Goal: Task Accomplishment & Management: Contribute content

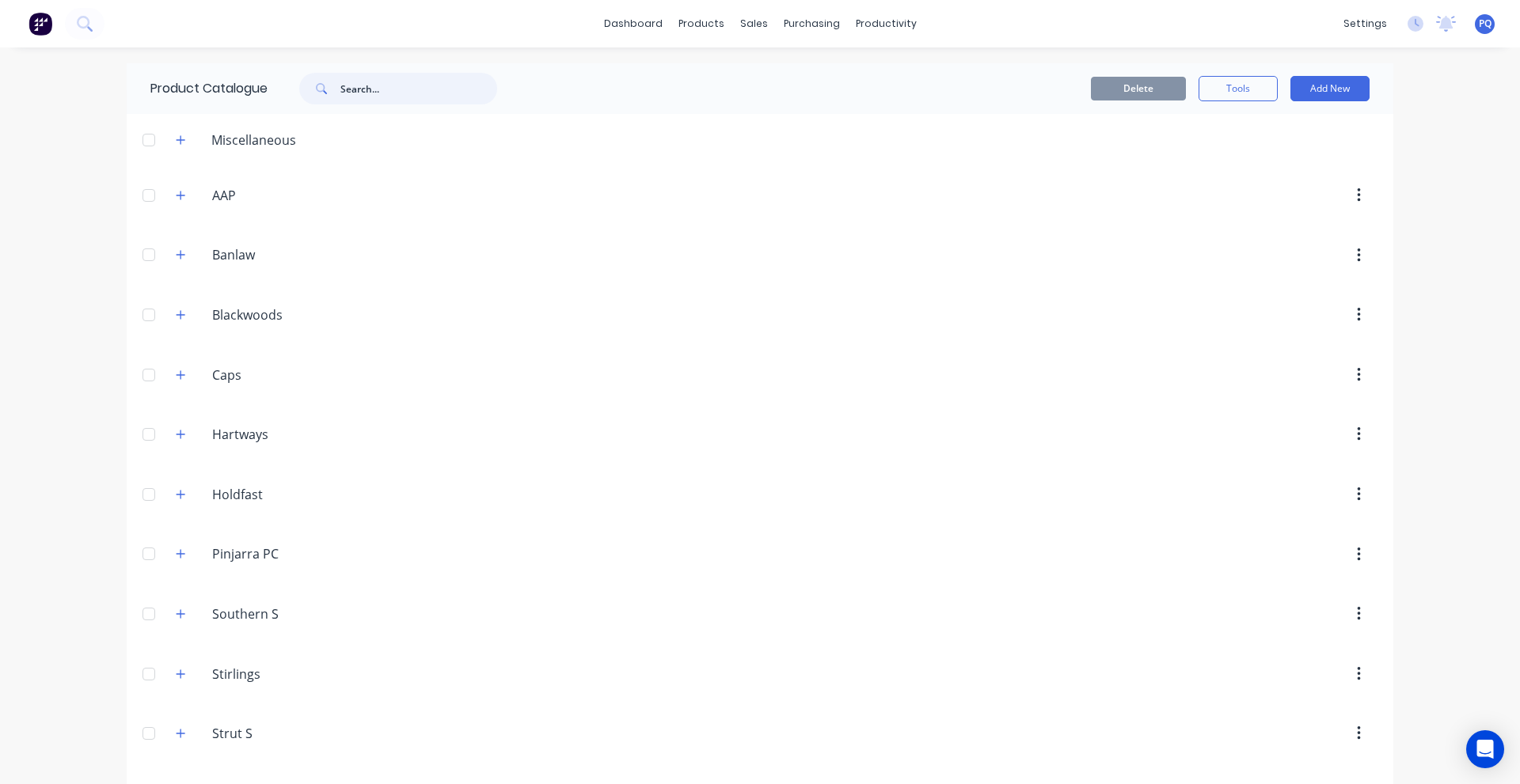
click at [392, 82] on input "text" at bounding box center [418, 89] width 157 height 32
paste input "4x4 Diesel"
type input "4x4 Diesel"
click at [74, 28] on button at bounding box center [85, 24] width 40 height 32
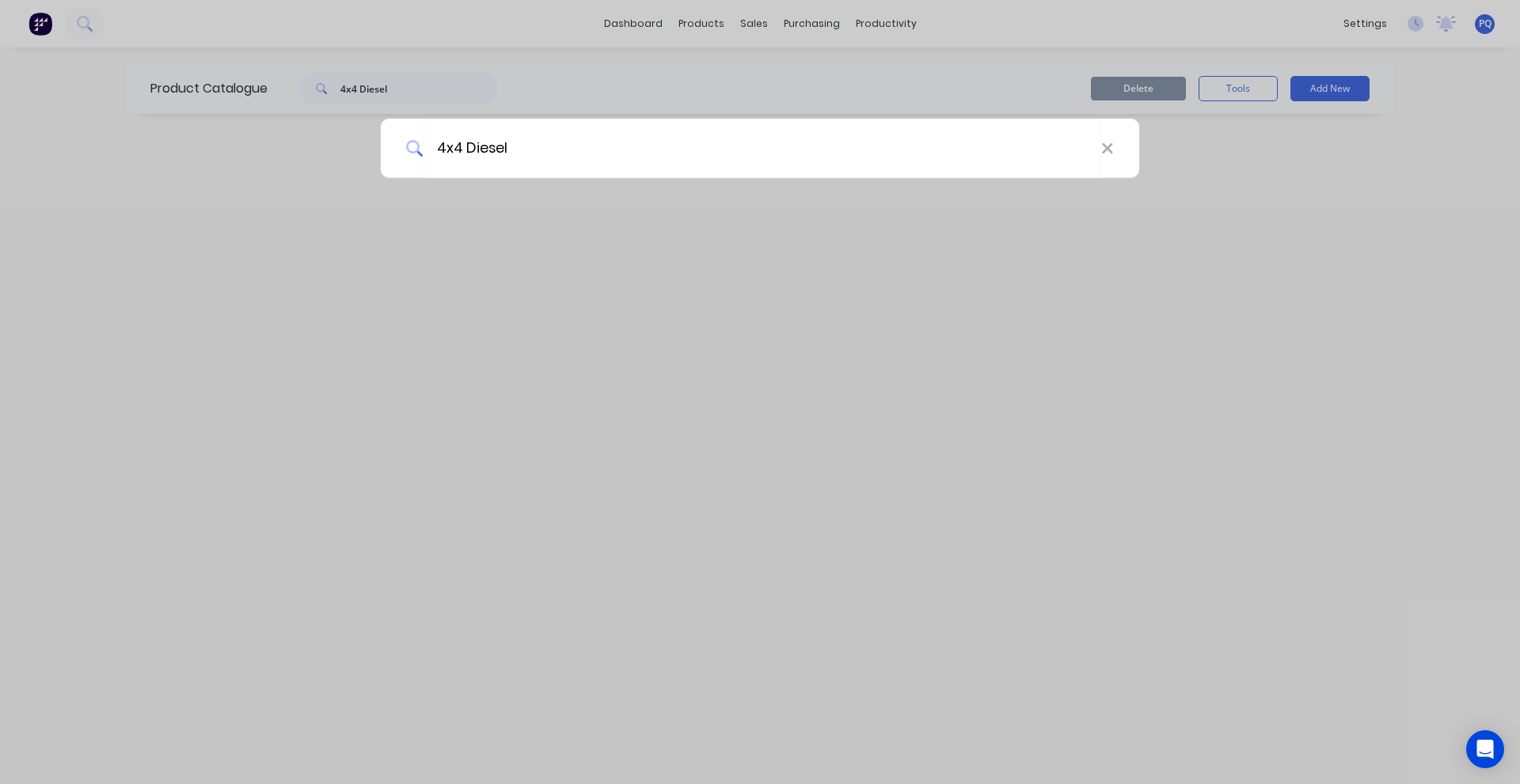
type input "4x4 Diesel"
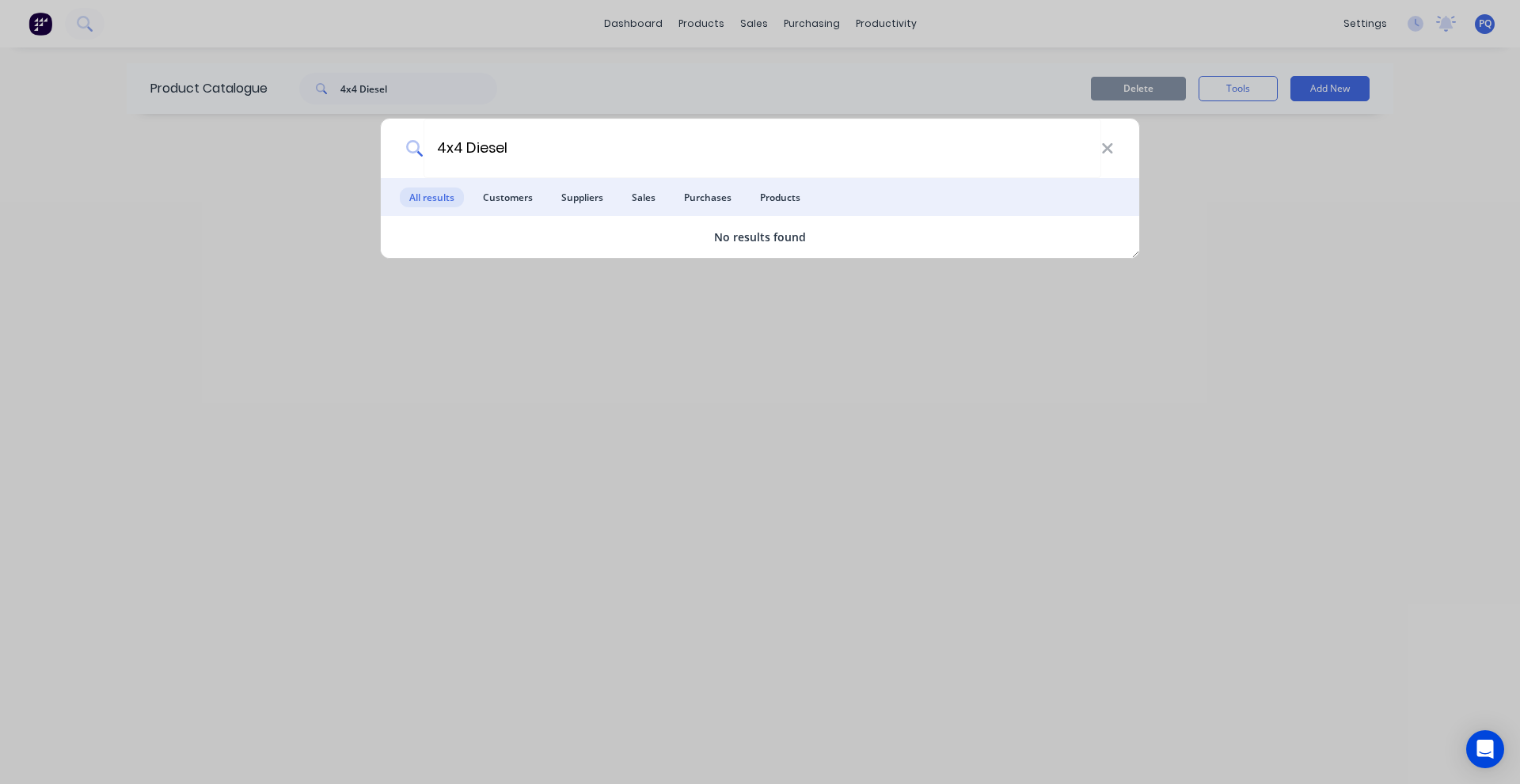
click at [394, 374] on div "4x4 Diesel All results Customers Suppliers Sales Purchases Products No results …" at bounding box center [760, 392] width 1520 height 784
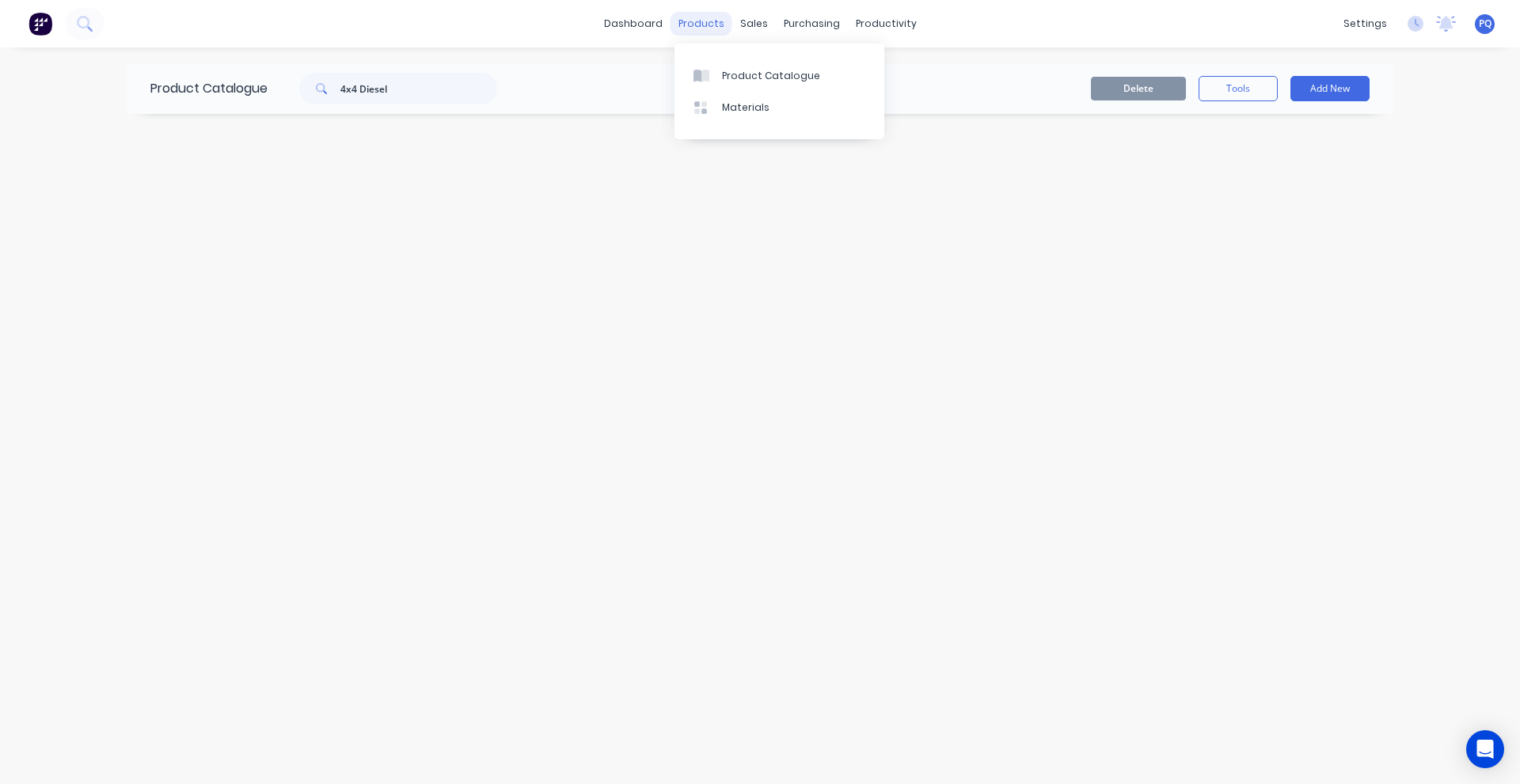
click at [715, 26] on div "products" at bounding box center [701, 24] width 62 height 24
click at [721, 83] on link "Product Catalogue" at bounding box center [779, 75] width 210 height 32
click at [753, 74] on div "Product Catalogue" at bounding box center [771, 76] width 98 height 15
click at [434, 98] on input "4x4 Diesel" at bounding box center [418, 89] width 157 height 32
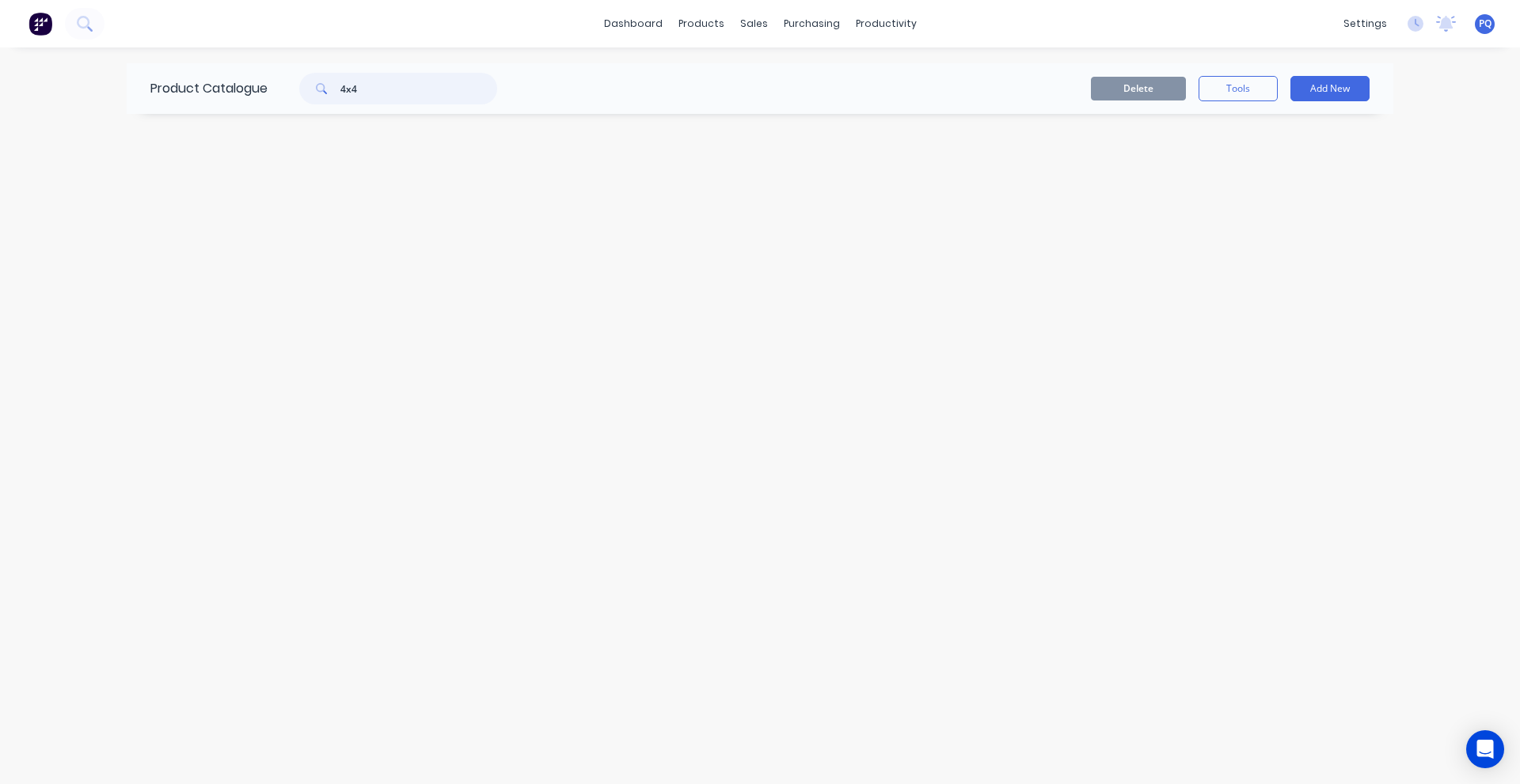
type input "4x4"
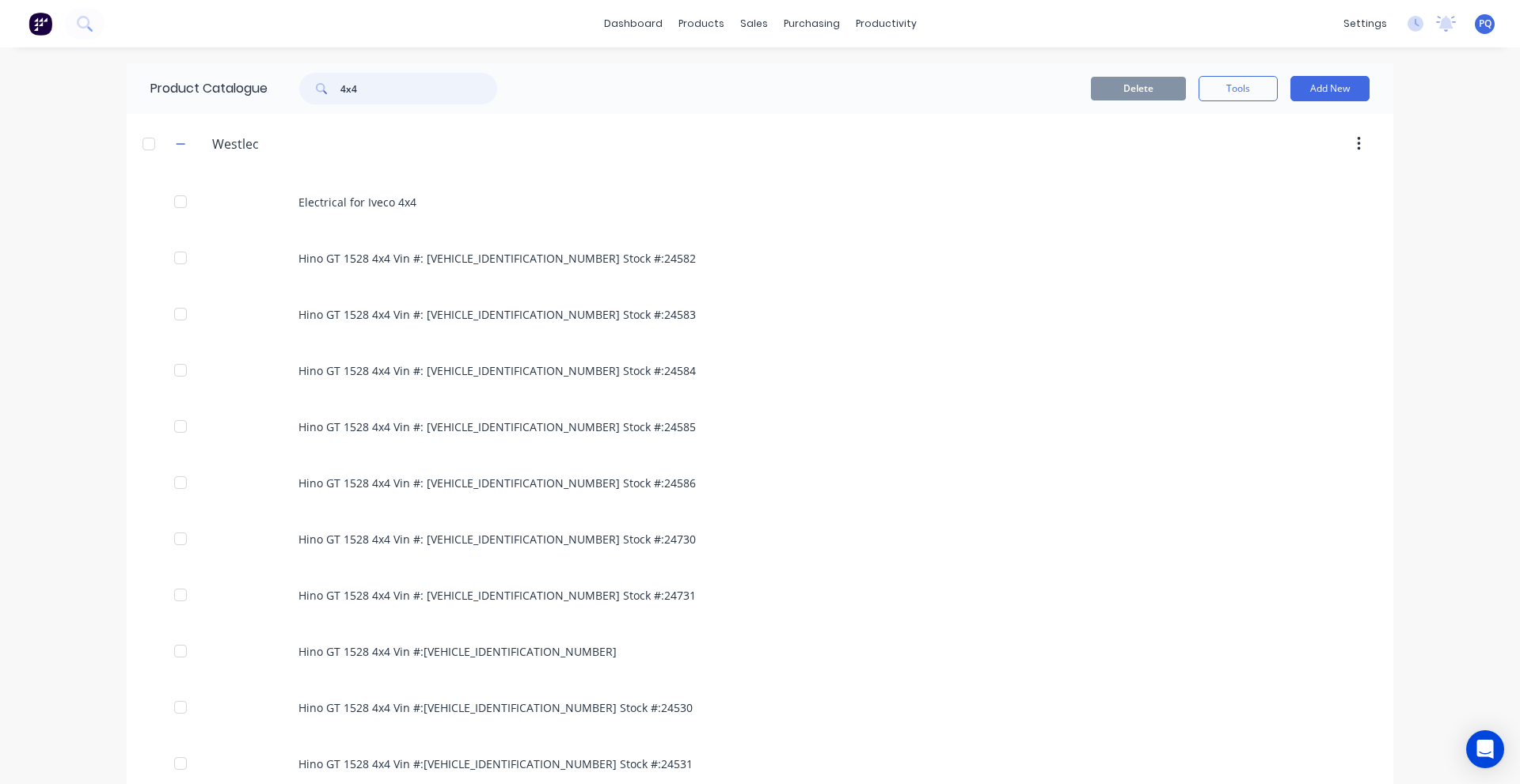
click at [358, 88] on input "4x4" at bounding box center [418, 89] width 157 height 32
click at [359, 88] on input "4x4" at bounding box center [418, 89] width 157 height 32
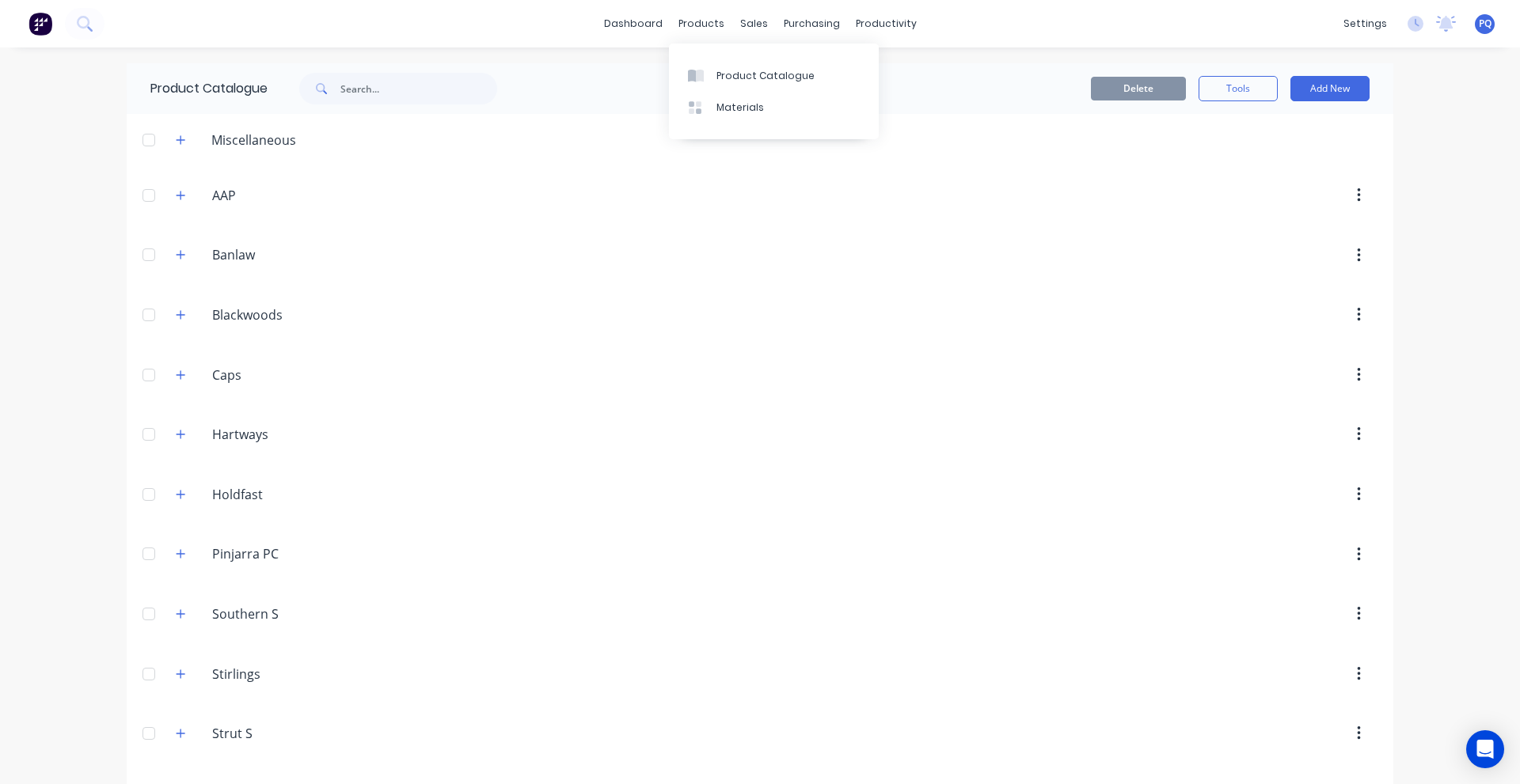
drag, startPoint x: 603, startPoint y: 63, endPoint x: 908, endPoint y: 91, distance: 306.3
click at [603, 63] on div "Delete Tools Add New" at bounding box center [965, 89] width 856 height 50
click at [1335, 86] on button "Add New" at bounding box center [1329, 88] width 79 height 25
click at [1281, 190] on div "Product Kit" at bounding box center [1294, 193] width 122 height 23
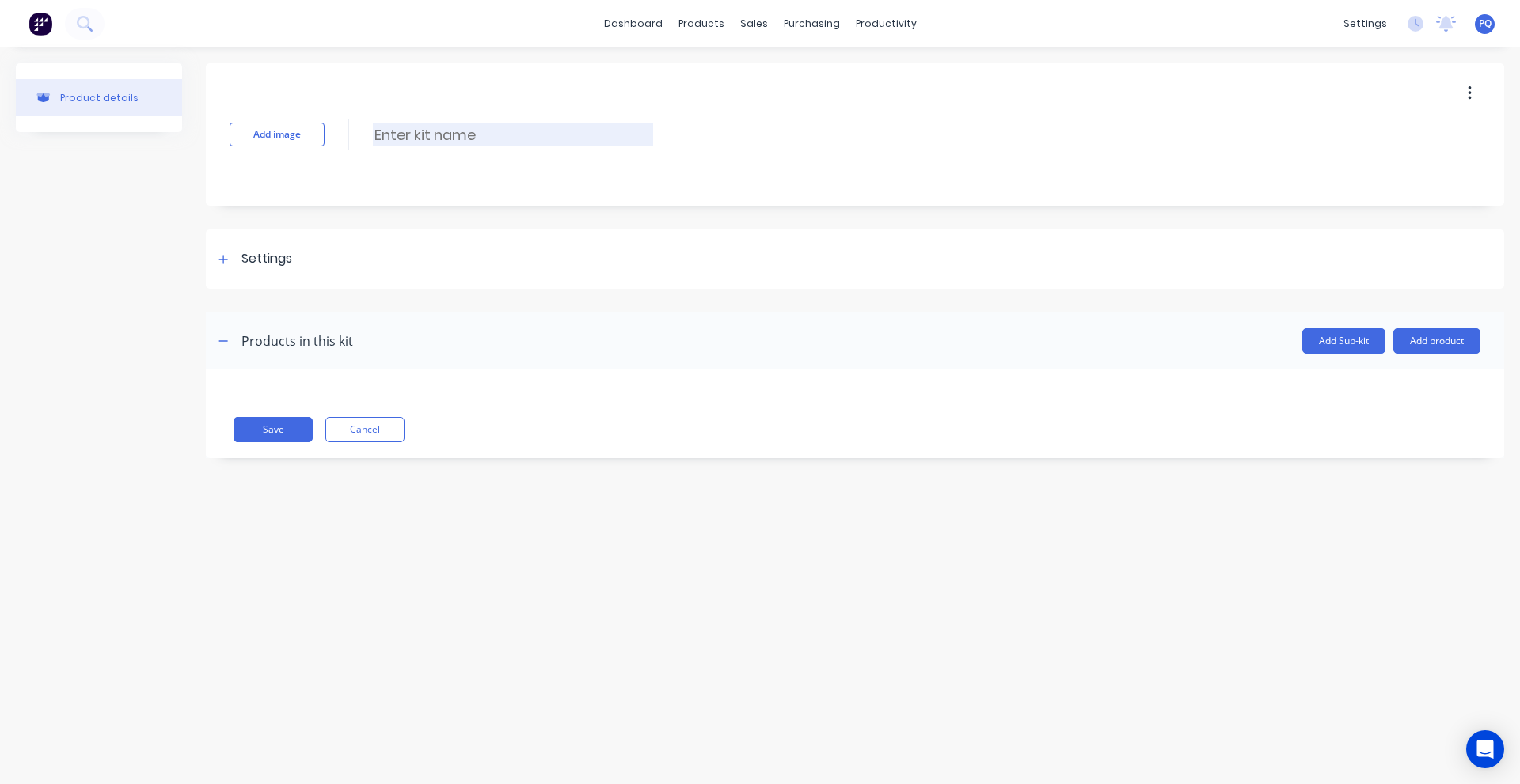
click at [490, 133] on input at bounding box center [512, 135] width 281 height 23
click at [475, 144] on input at bounding box center [512, 135] width 281 height 23
paste input "4x4 Diesel"
type input "4x4 Diesel"
click at [289, 255] on div "Settings" at bounding box center [267, 259] width 50 height 20
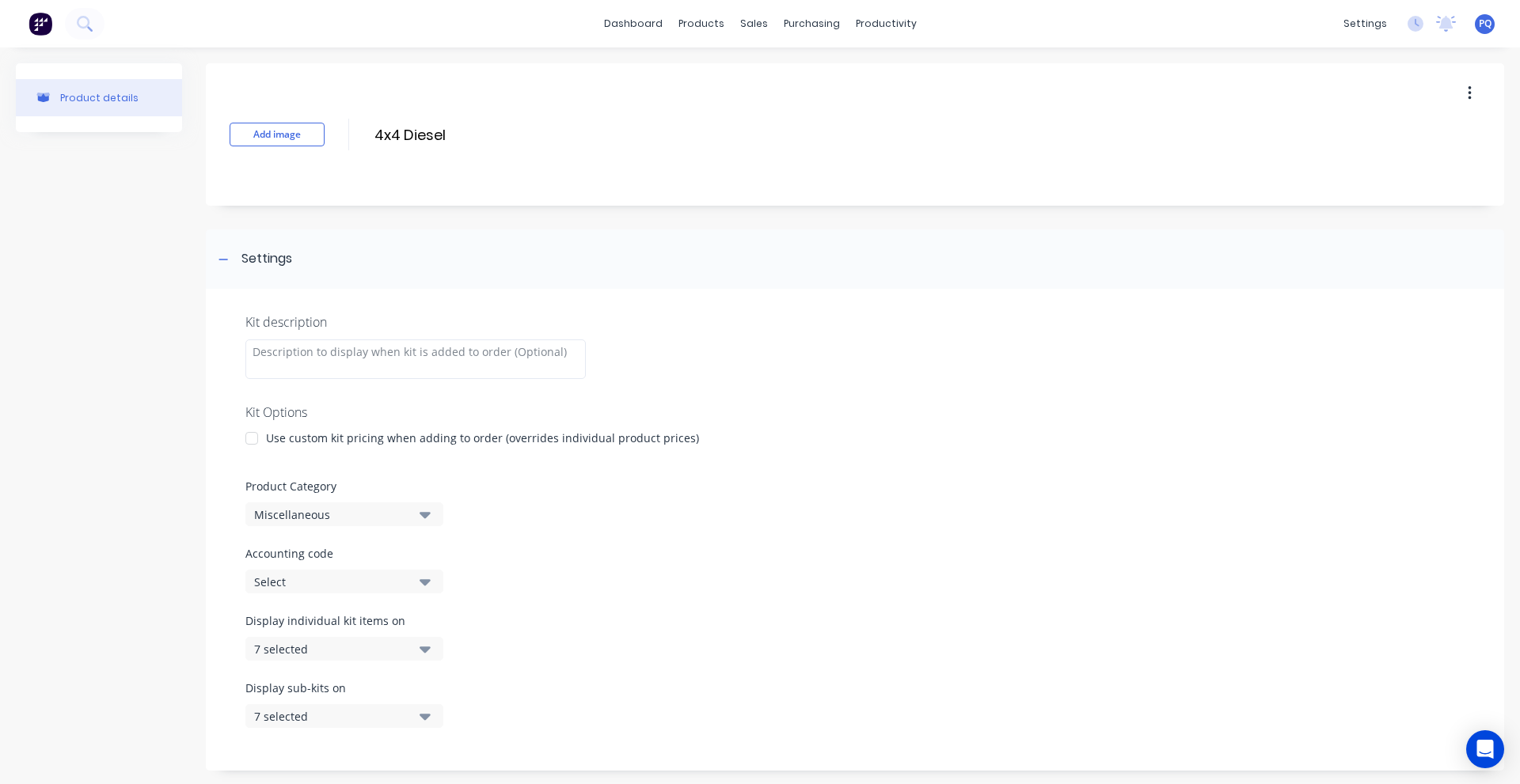
click at [294, 429] on div "Use custom kit pricing when adding to order (overrides individual product price…" at bounding box center [482, 438] width 433 height 16
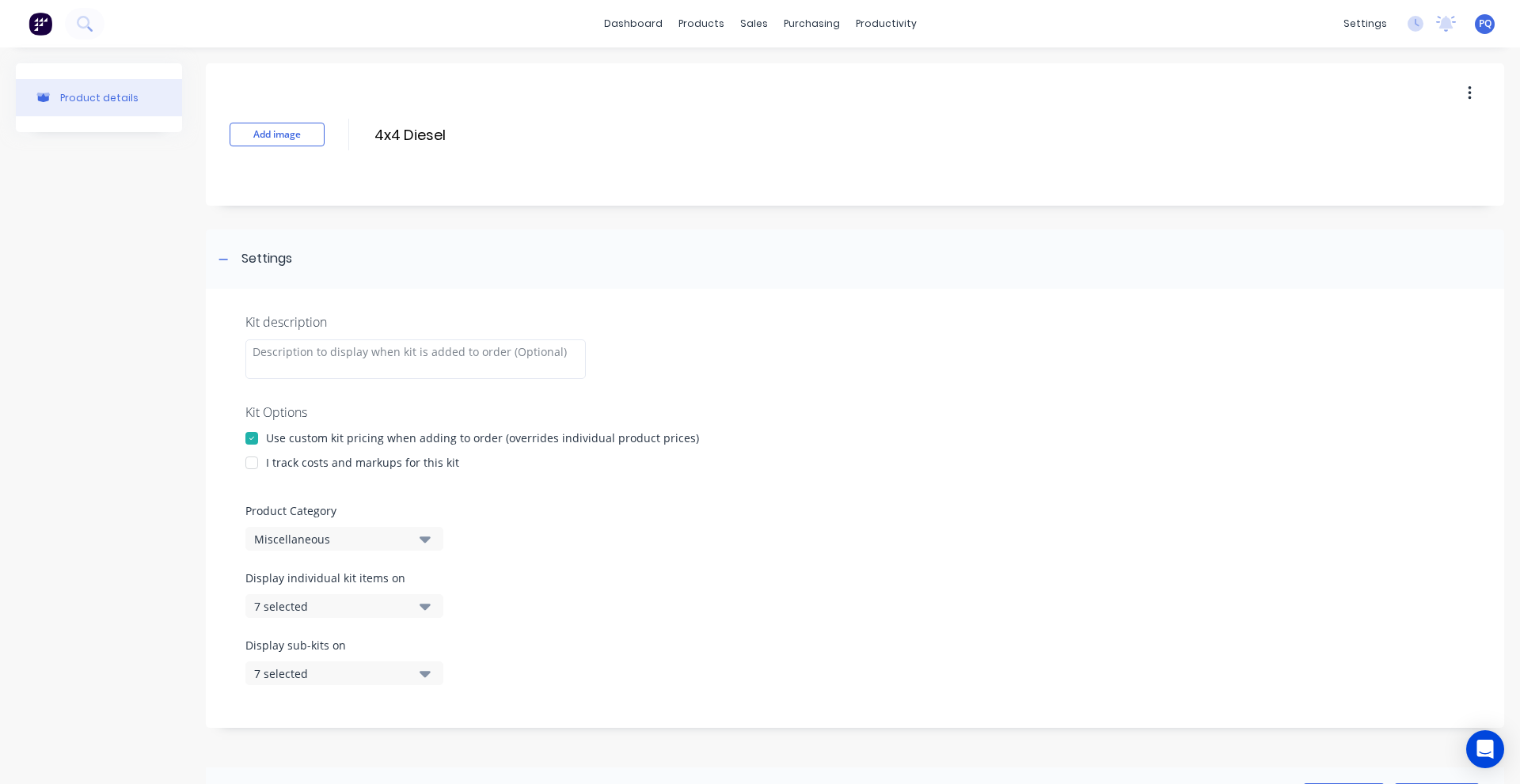
scroll to position [79, 0]
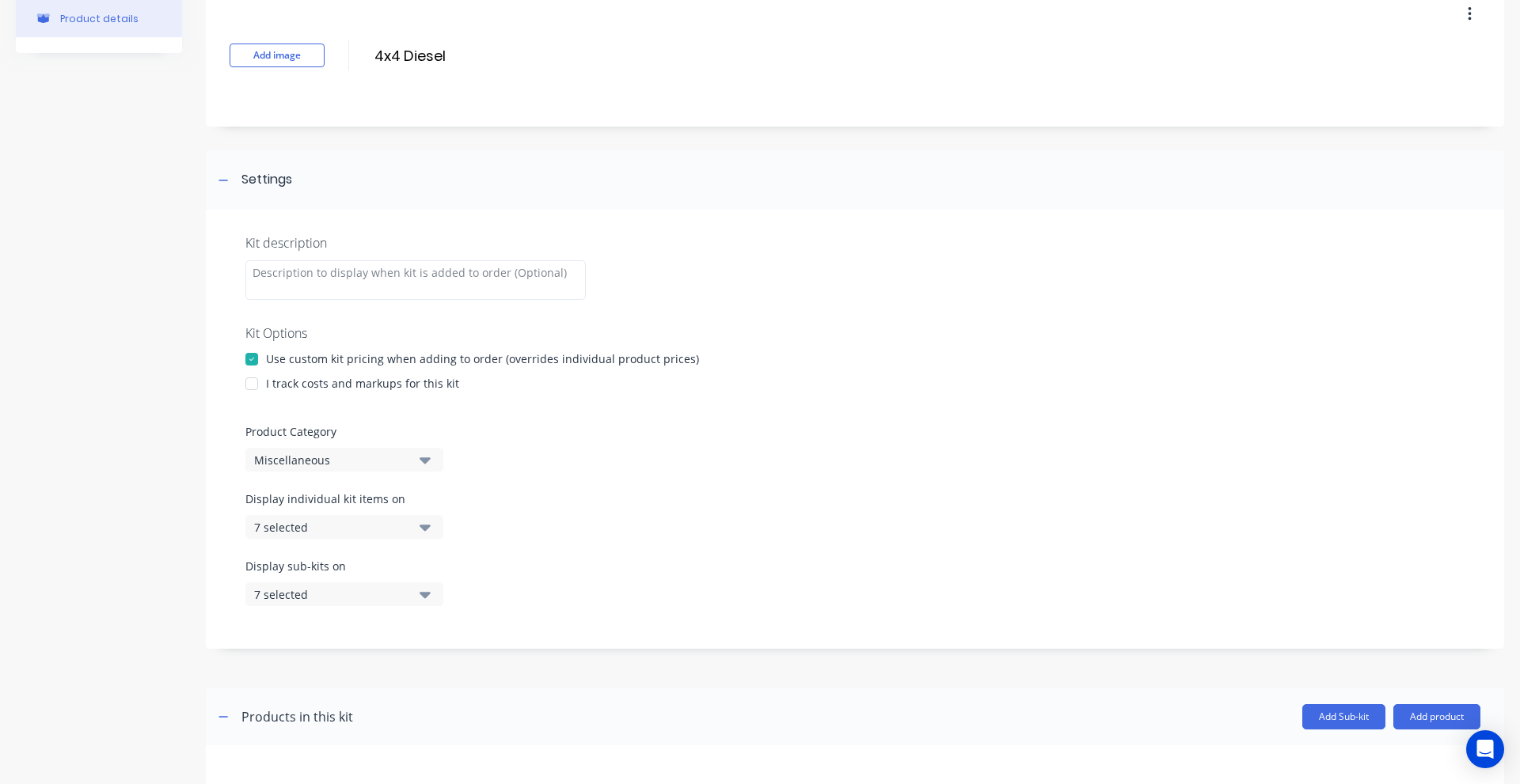
click at [324, 512] on div "Display individual kit items on 7 selected" at bounding box center [344, 514] width 198 height 48
click at [326, 522] on div "7 selected" at bounding box center [330, 527] width 154 height 16
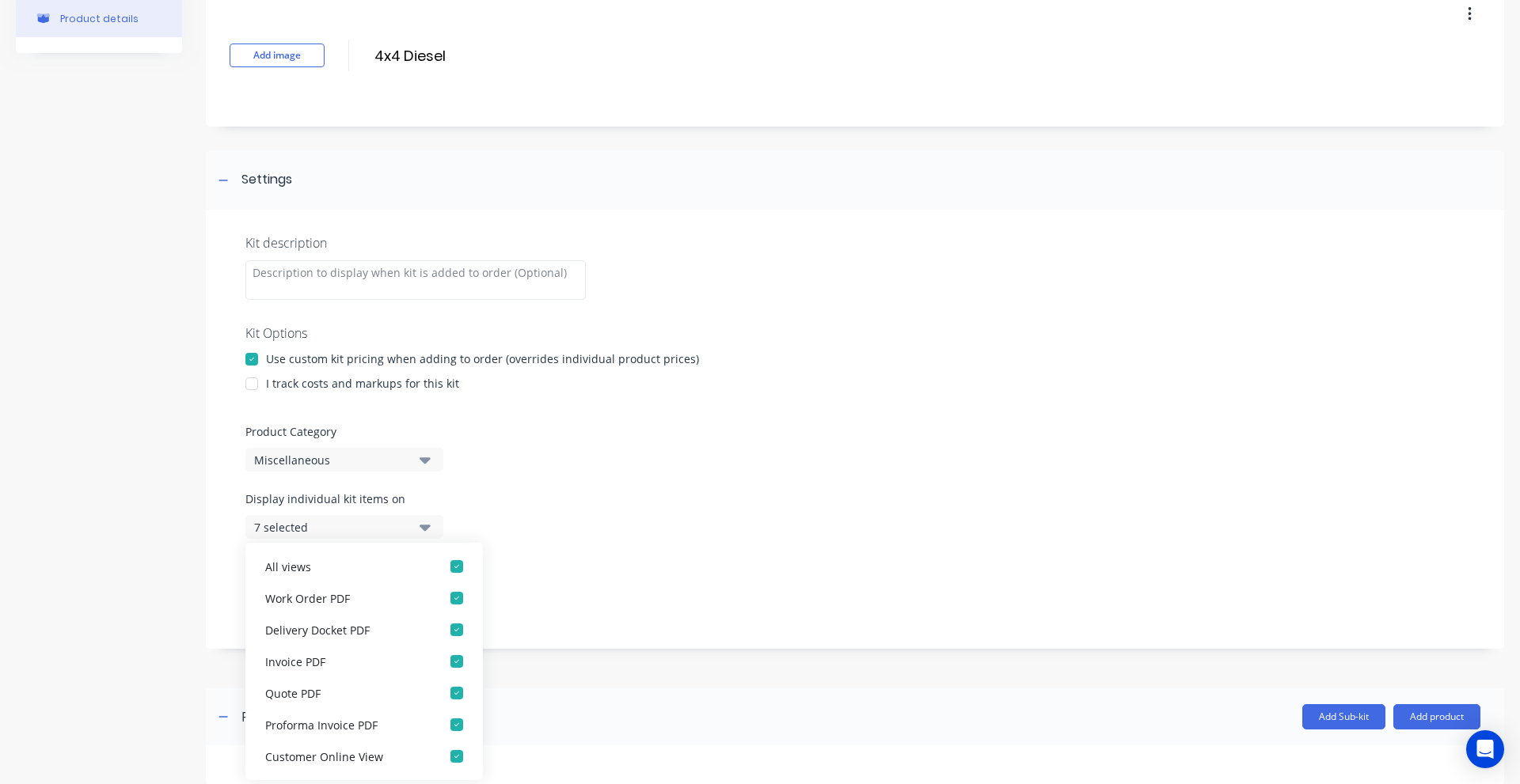
click at [553, 482] on div "Kit description Kit Options Use custom kit pricing when adding to order (overri…" at bounding box center [855, 429] width 1298 height 439
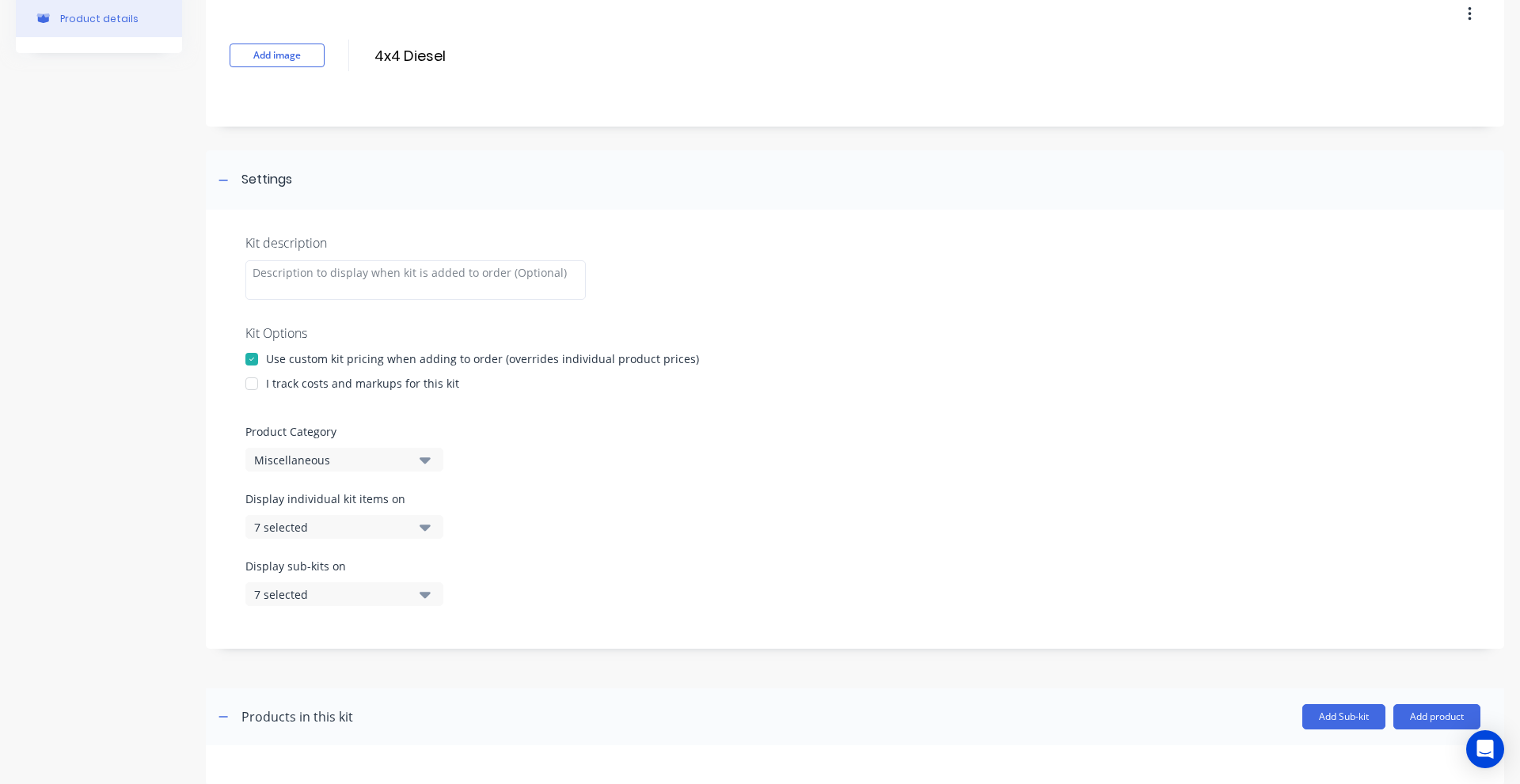
click at [359, 448] on button "Miscellaneous" at bounding box center [344, 460] width 198 height 24
click at [642, 536] on div "Display individual kit items on 7 selected" at bounding box center [855, 524] width 1219 height 68
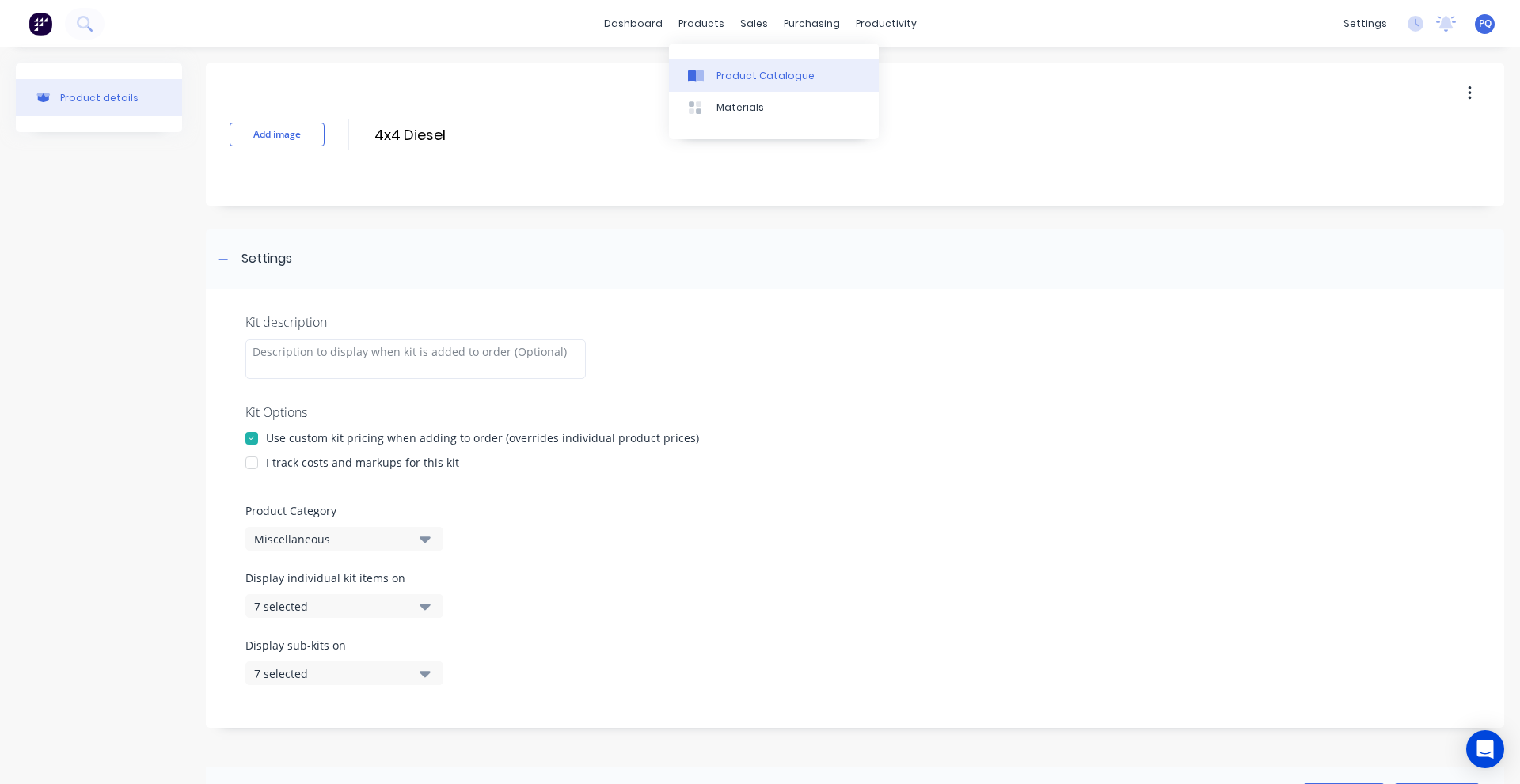
click at [709, 67] on link "Product Catalogue" at bounding box center [773, 75] width 210 height 32
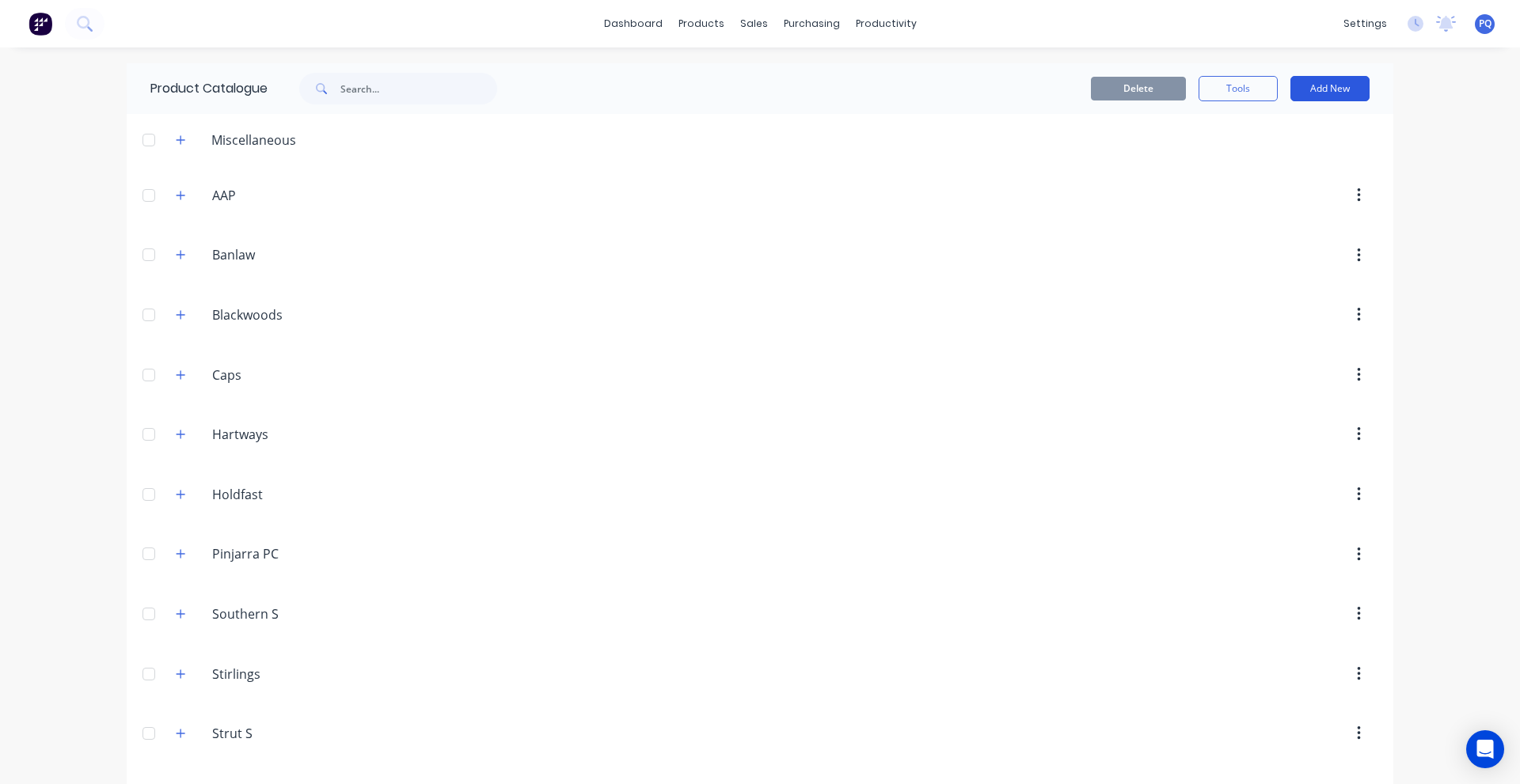
click at [1307, 88] on button "Add New" at bounding box center [1329, 88] width 79 height 25
click at [1286, 128] on div "Category" at bounding box center [1294, 129] width 122 height 23
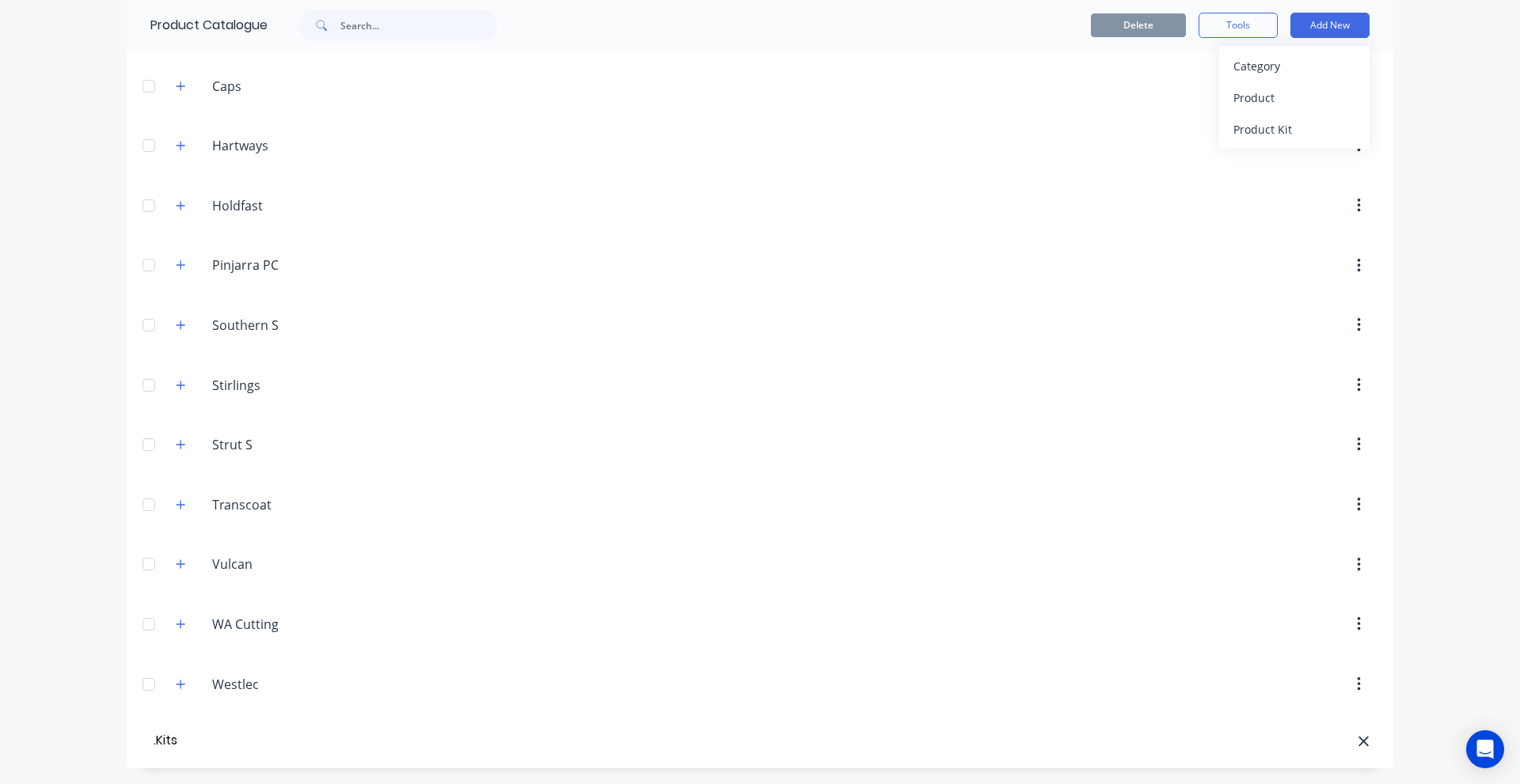
type input ".Kits"
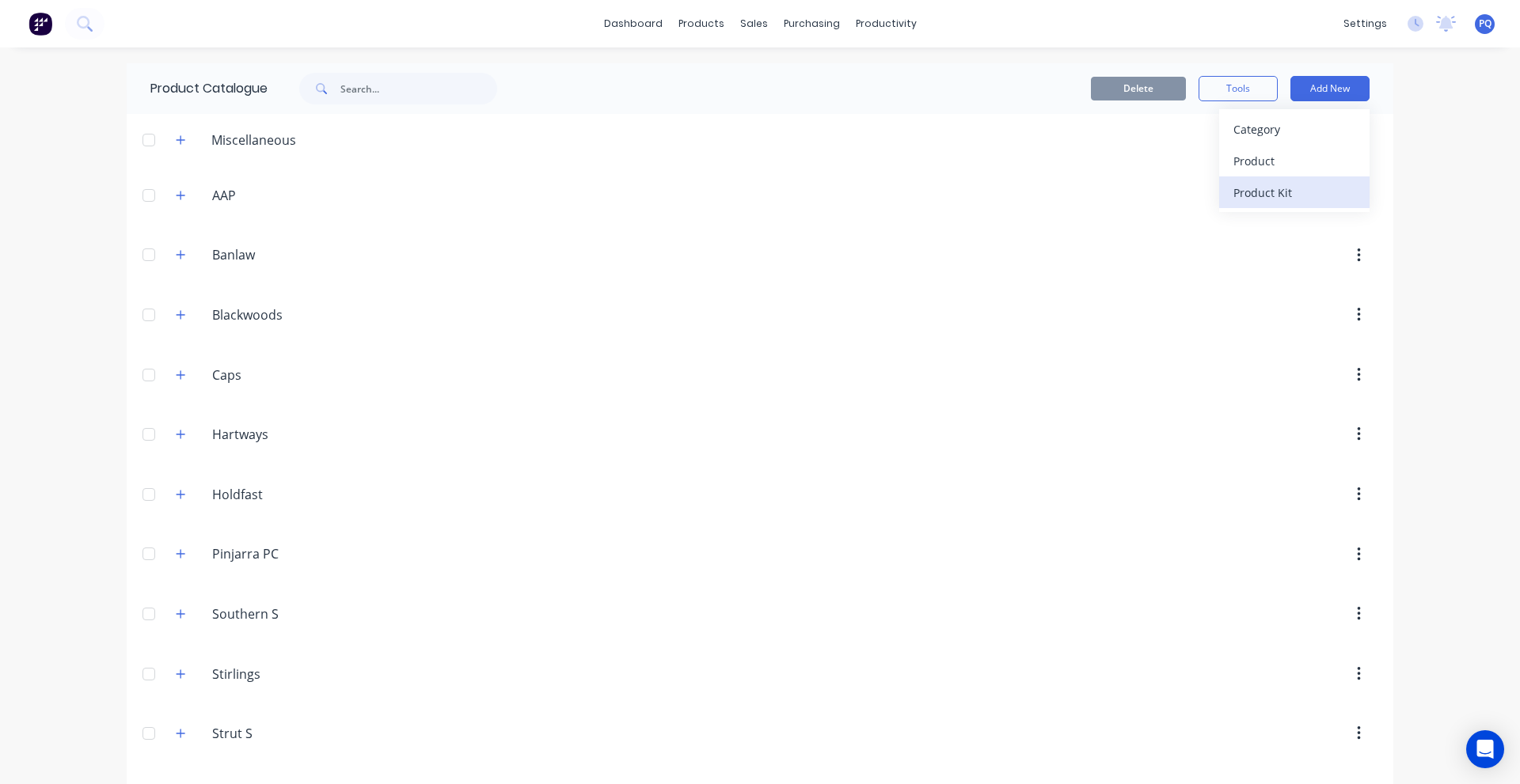
click at [1289, 189] on div "Product Kit" at bounding box center [1294, 193] width 122 height 23
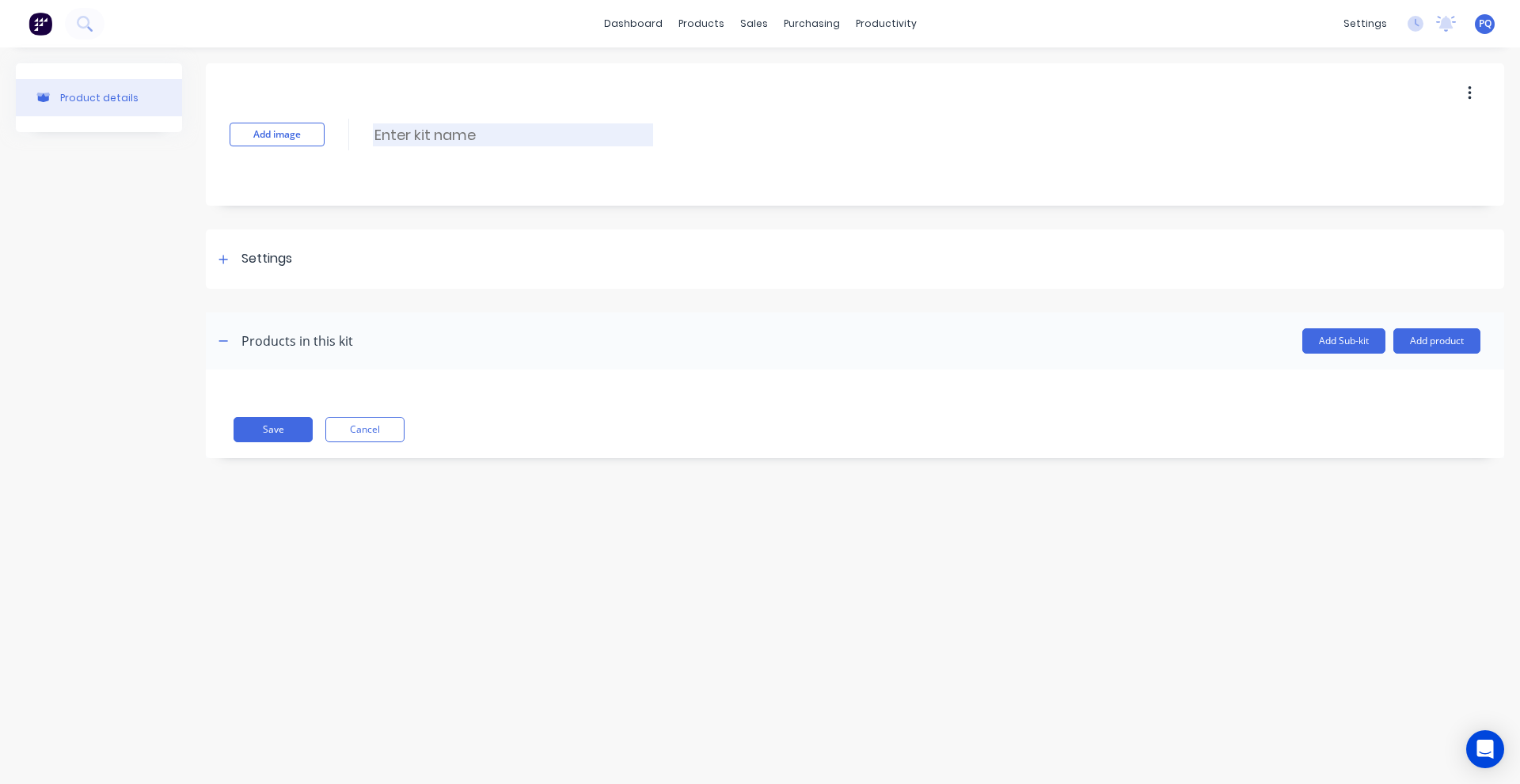
click at [414, 128] on input at bounding box center [512, 135] width 281 height 23
paste input "4x4 Diesel"
type input "4x4 Diesel"
click at [252, 250] on div "Settings" at bounding box center [267, 259] width 50 height 20
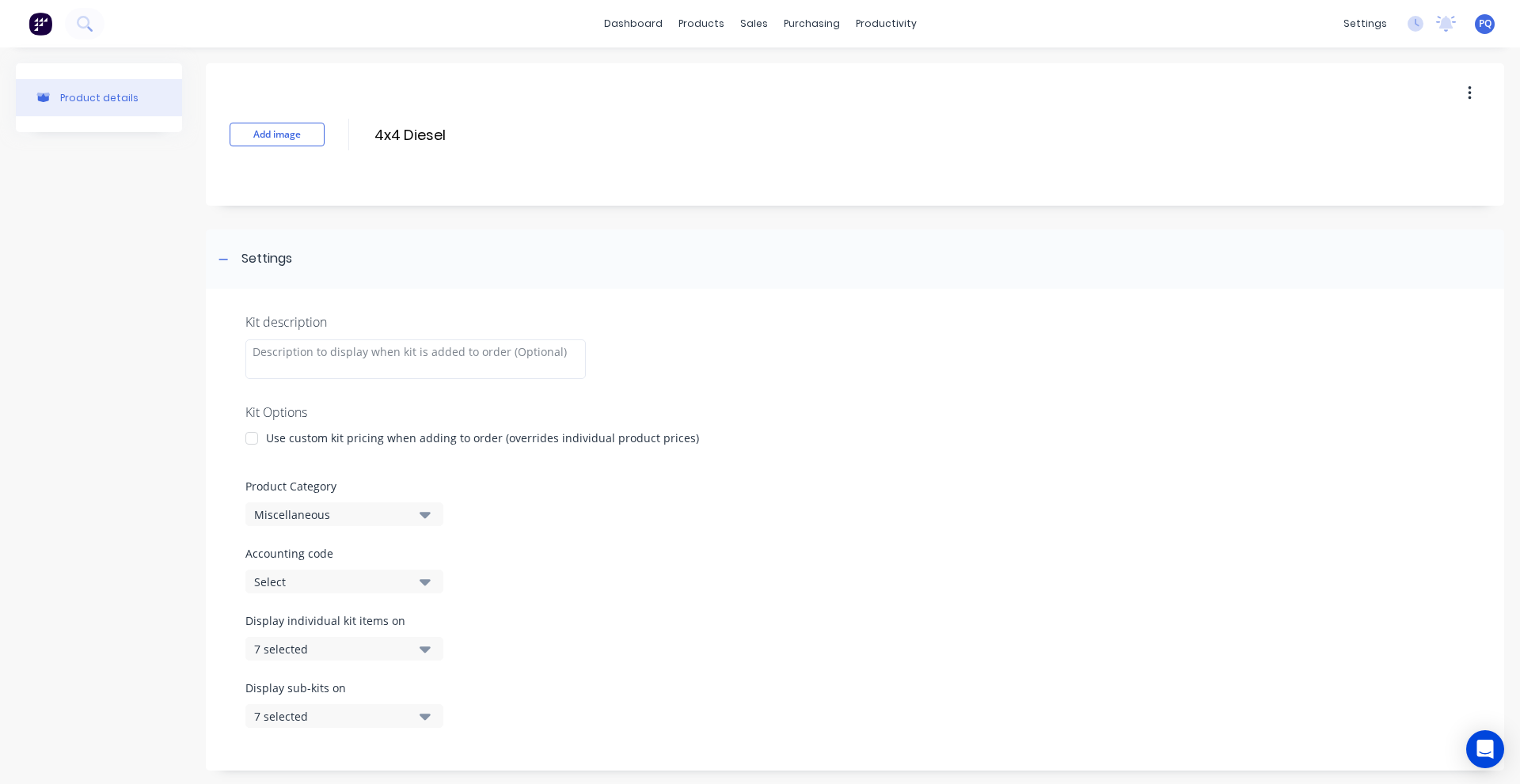
click at [262, 440] on div at bounding box center [251, 438] width 32 height 32
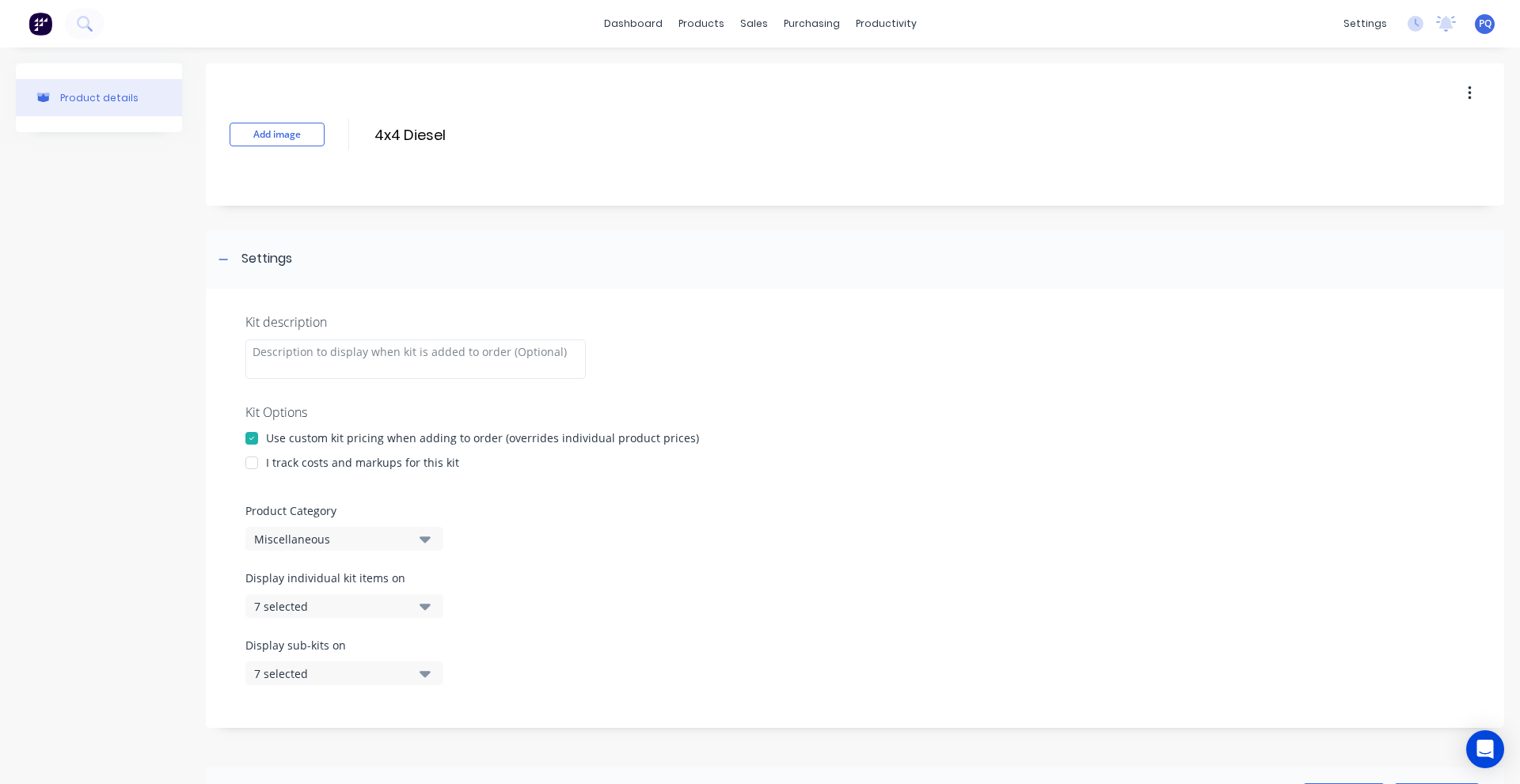
click at [290, 533] on div "Miscellaneous" at bounding box center [330, 539] width 154 height 16
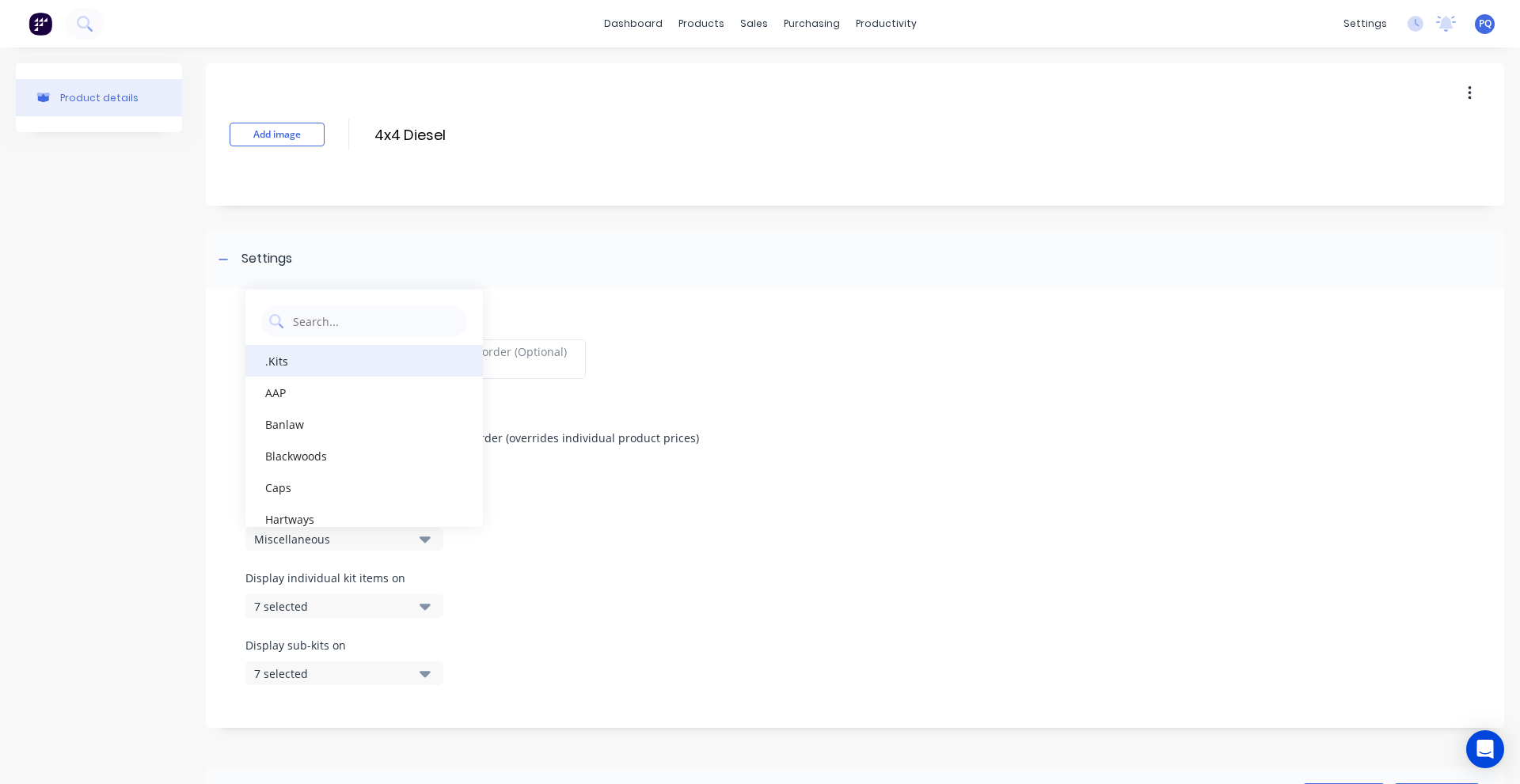
click at [307, 369] on div ".Kits" at bounding box center [364, 360] width 237 height 32
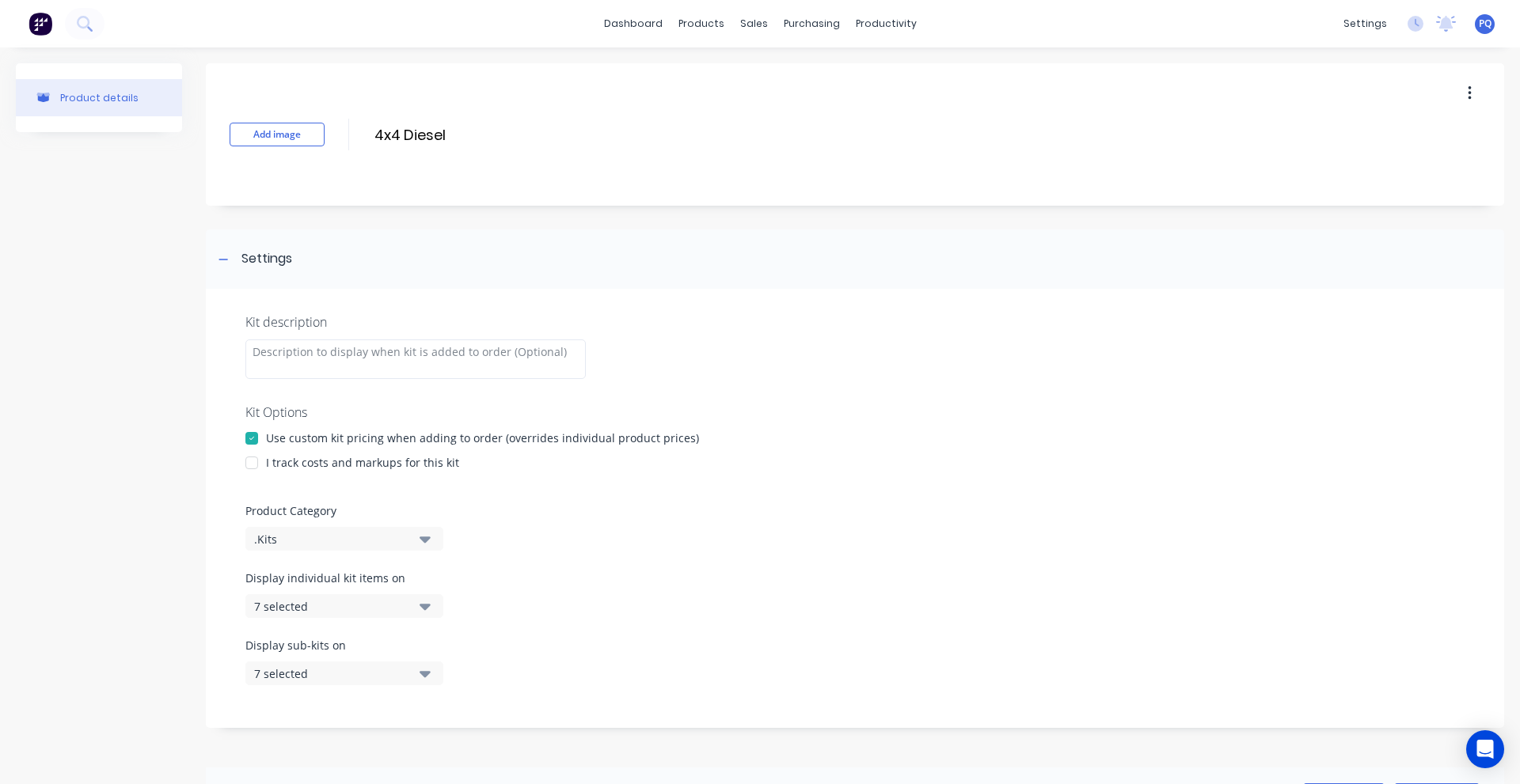
click at [1017, 524] on div "Product Category .Kits" at bounding box center [855, 526] width 1219 height 48
click at [357, 456] on div "I track costs and markups for this kit" at bounding box center [362, 463] width 193 height 16
click at [251, 458] on div at bounding box center [251, 463] width 32 height 32
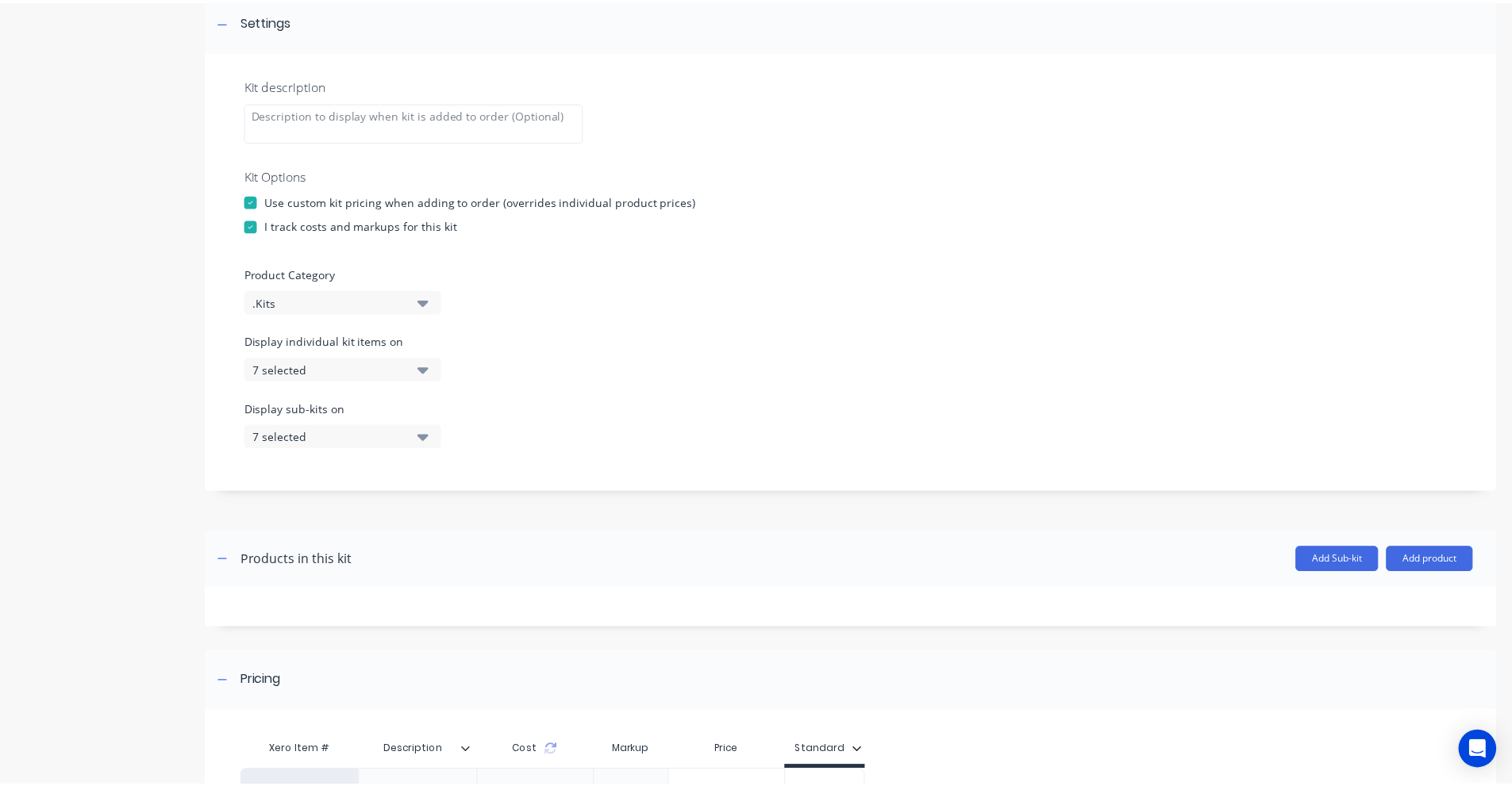
scroll to position [417, 0]
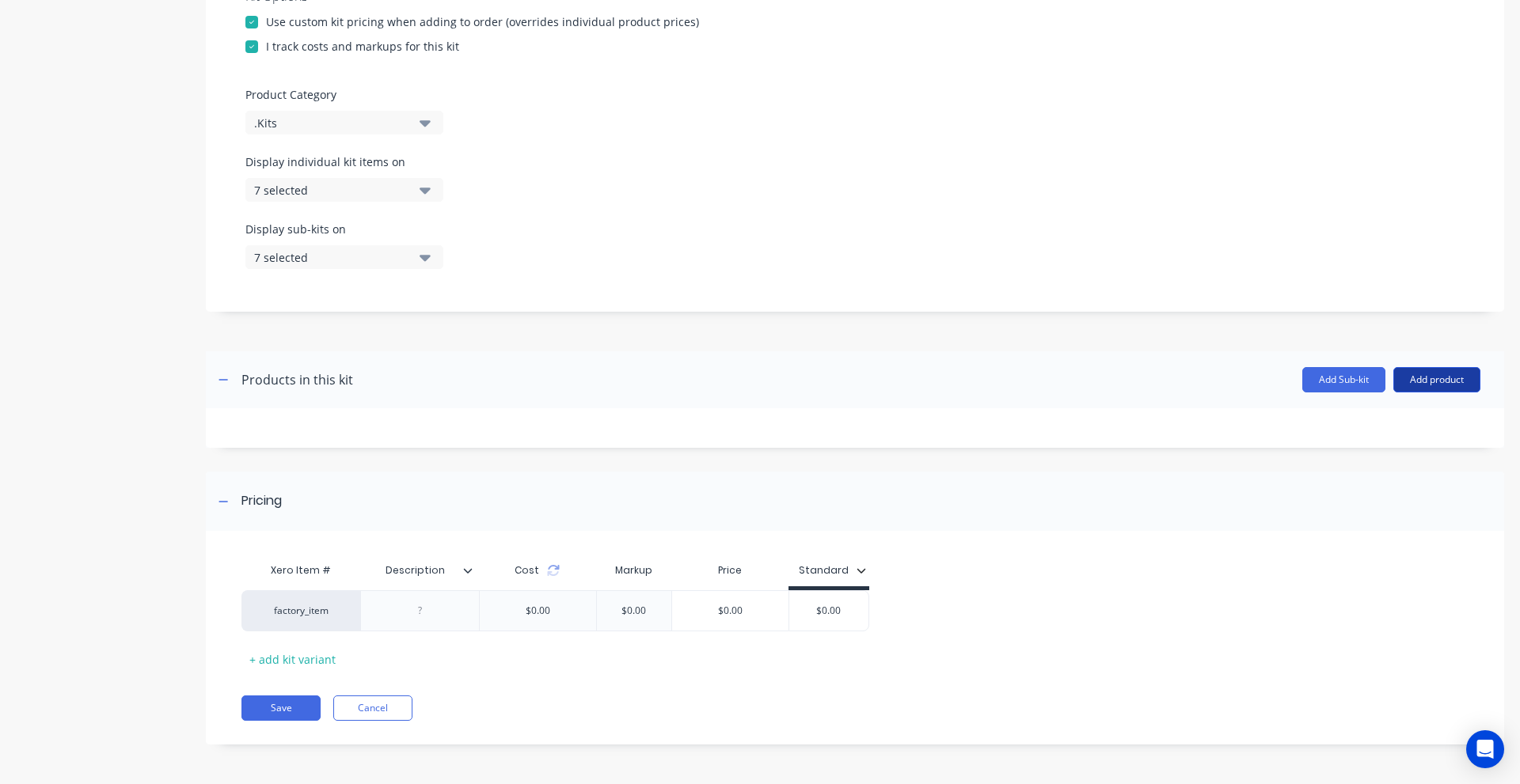
click at [1431, 372] on button "Add product" at bounding box center [1436, 380] width 87 height 25
click at [1394, 425] on div "Product catalogue" at bounding box center [1405, 420] width 122 height 23
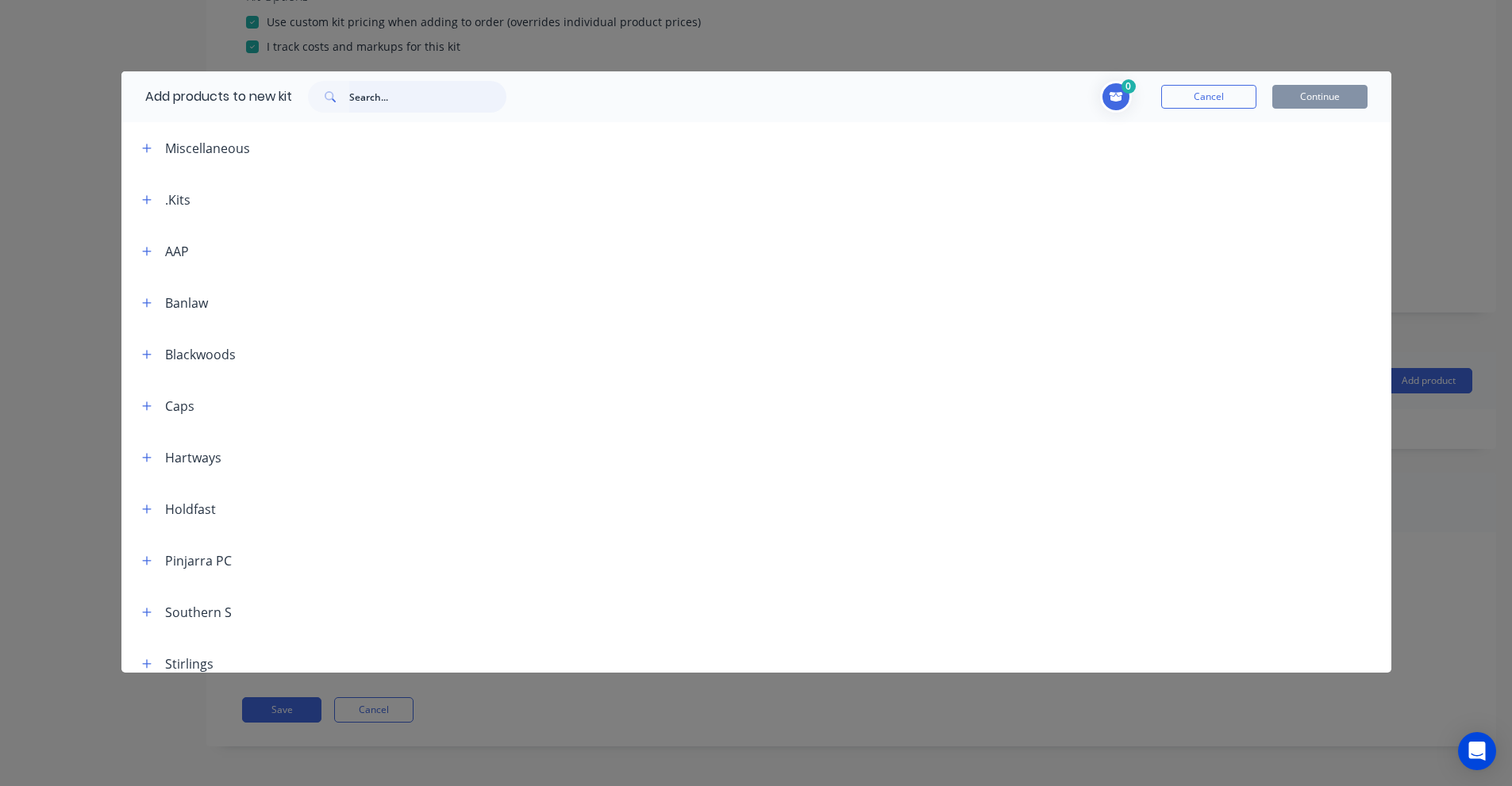
click at [409, 104] on input "text" at bounding box center [427, 96] width 157 height 32
paste input "2" BSPT [DEMOGRAPHIC_DATA] to 2" BSPP [DEMOGRAPHIC_DATA] swivel"
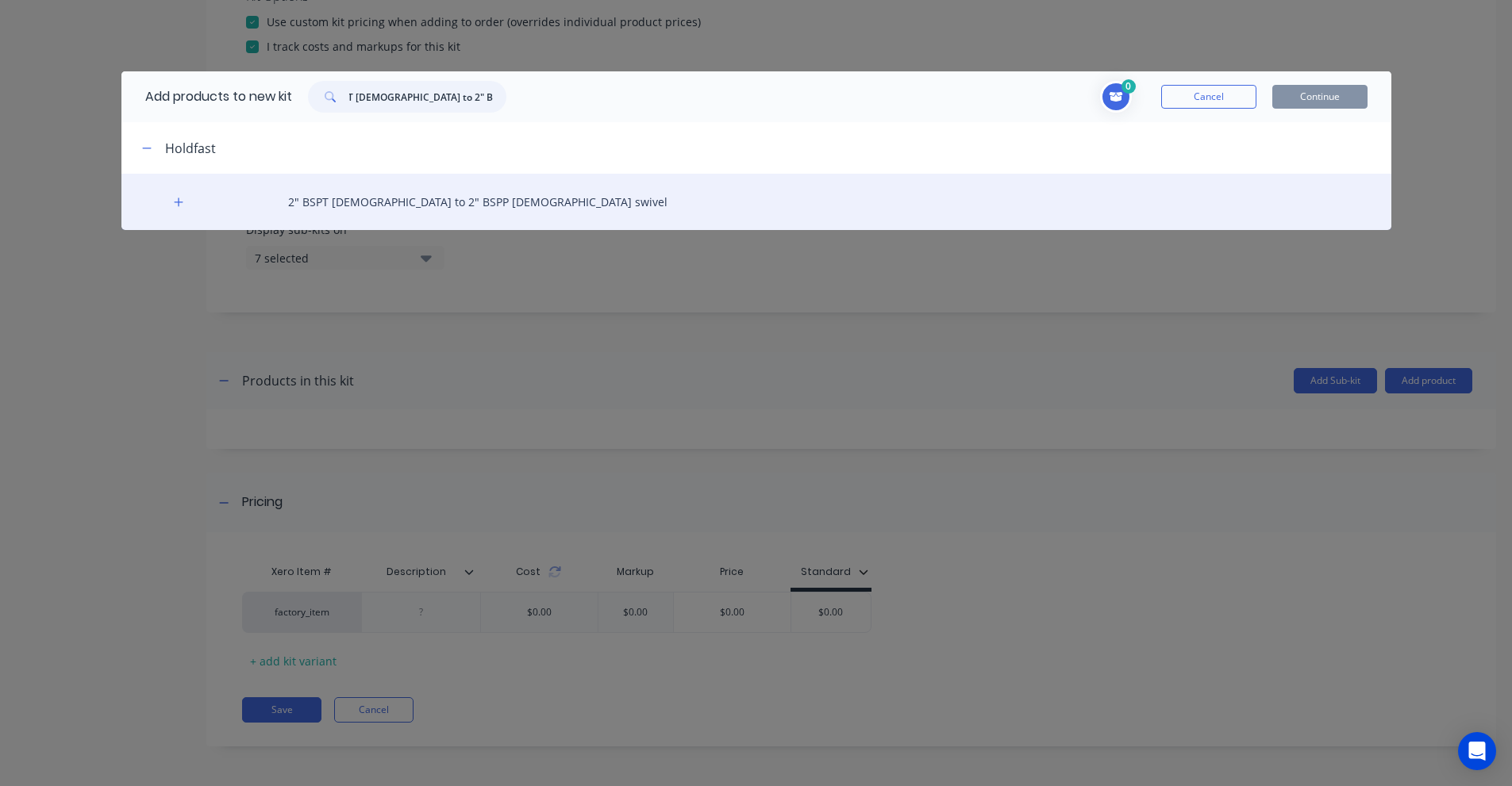
type input "2" BSPT [DEMOGRAPHIC_DATA] to 2" BSPP [DEMOGRAPHIC_DATA] swivel"
click at [247, 206] on div "2" BSPT [DEMOGRAPHIC_DATA] to 2" BSPP [DEMOGRAPHIC_DATA] swivel" at bounding box center [756, 201] width 1270 height 56
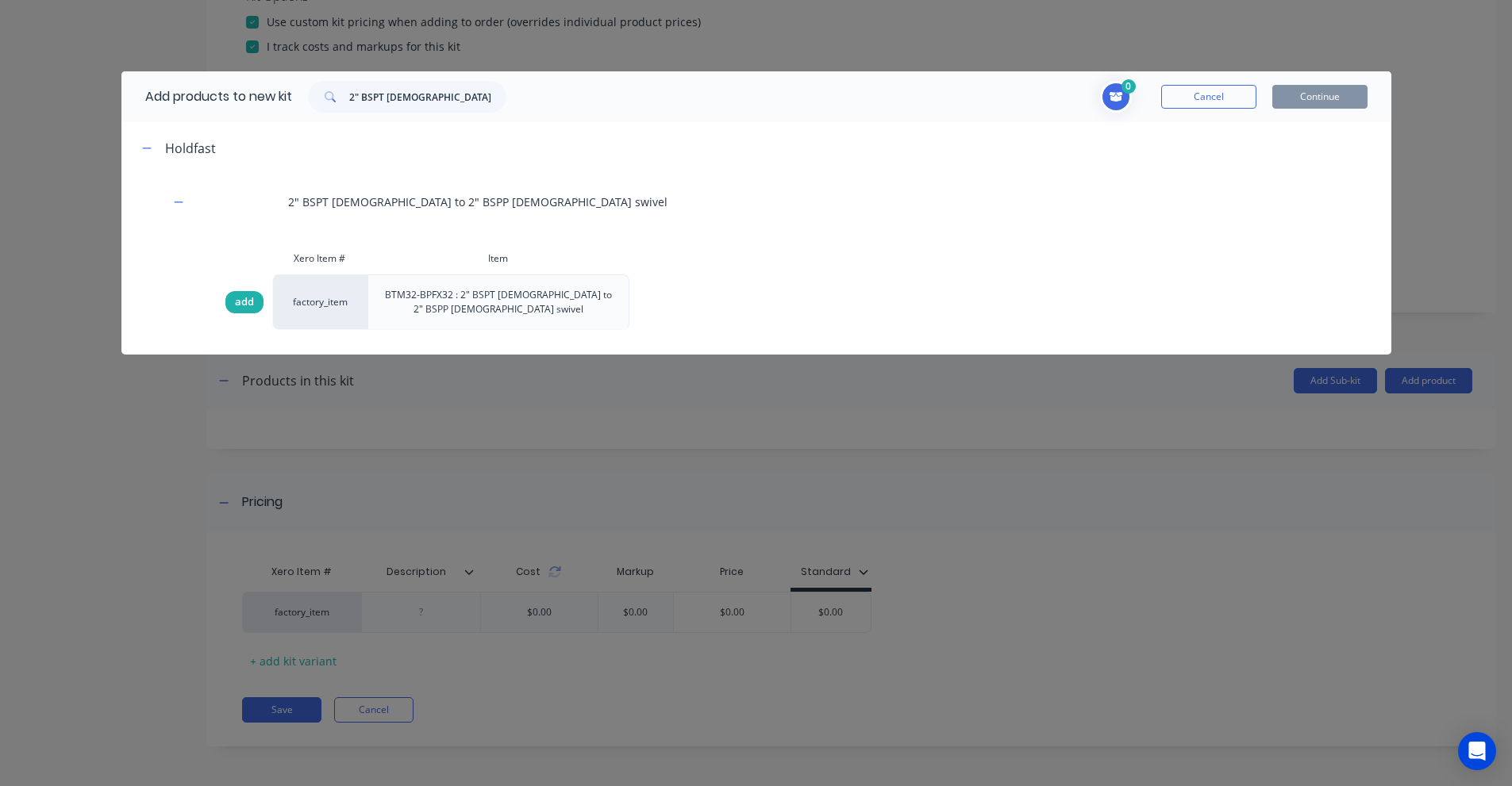
click at [253, 297] on div "add" at bounding box center [244, 302] width 38 height 22
